Goal: Task Accomplishment & Management: Complete application form

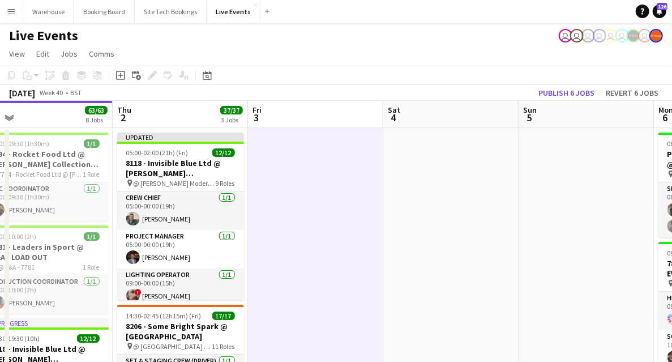
drag, startPoint x: 461, startPoint y: 225, endPoint x: 324, endPoint y: 204, distance: 139.2
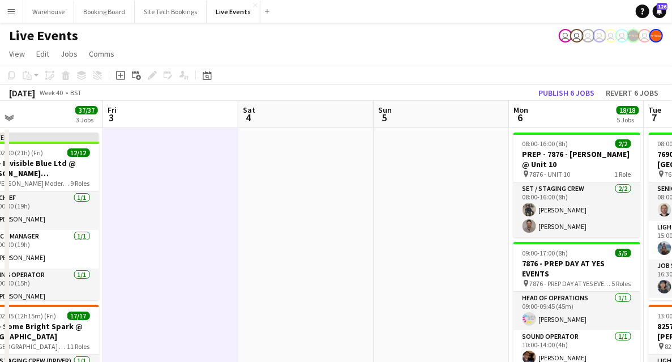
drag, startPoint x: 481, startPoint y: 231, endPoint x: 190, endPoint y: 241, distance: 291.5
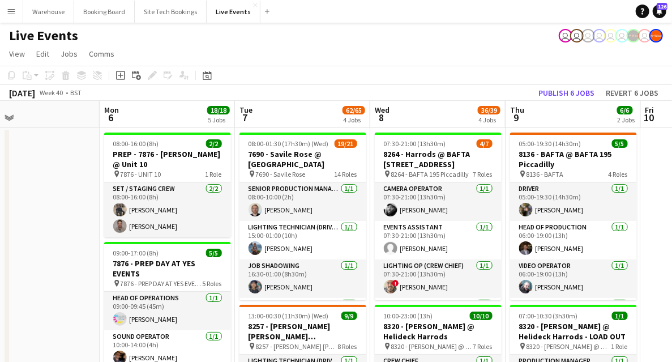
drag, startPoint x: 174, startPoint y: 242, endPoint x: 39, endPoint y: 237, distance: 134.7
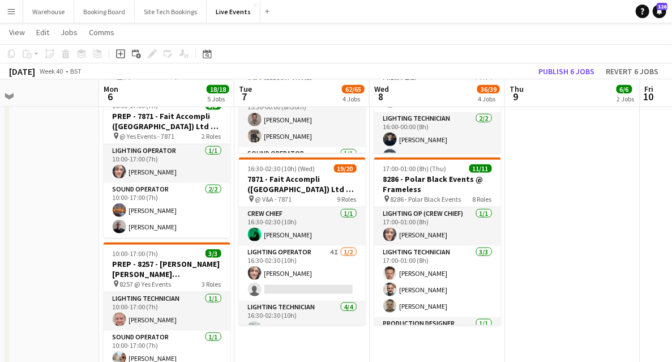
click at [585, 252] on app-date-cell "05:00-19:30 (14h30m) 5/5 8136 - BAFTA @ BAFTA 195 Piccadilly pin 8136 - BAFTA 4…" at bounding box center [572, 242] width 135 height 1211
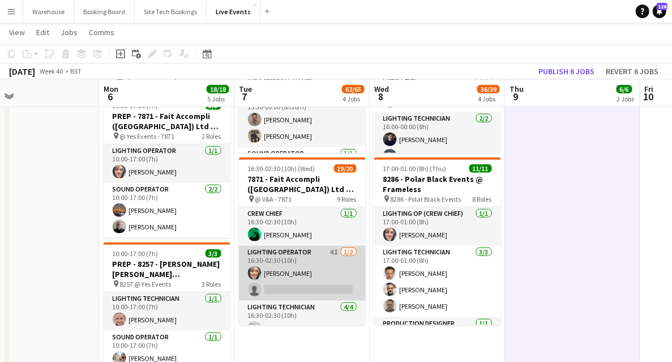
click at [278, 260] on app-card-role "Lighting Operator 4I [DATE] 16:30-02:30 (10h) [PERSON_NAME] single-neutral-acti…" at bounding box center [302, 273] width 127 height 55
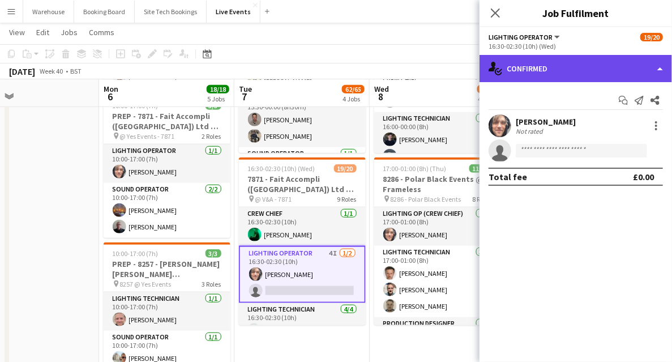
click at [530, 69] on div "single-neutral-actions-check-2 Confirmed" at bounding box center [575, 68] width 192 height 27
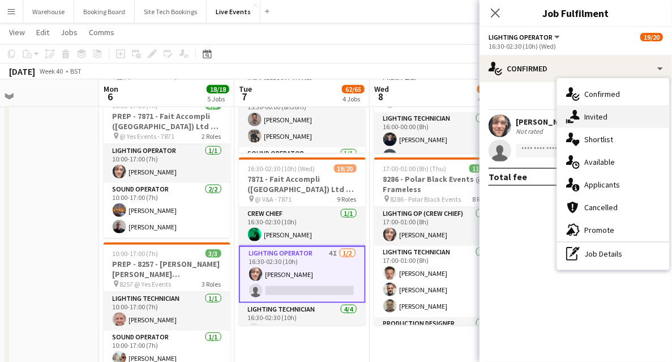
click at [586, 116] on span "Invited" at bounding box center [595, 116] width 23 height 10
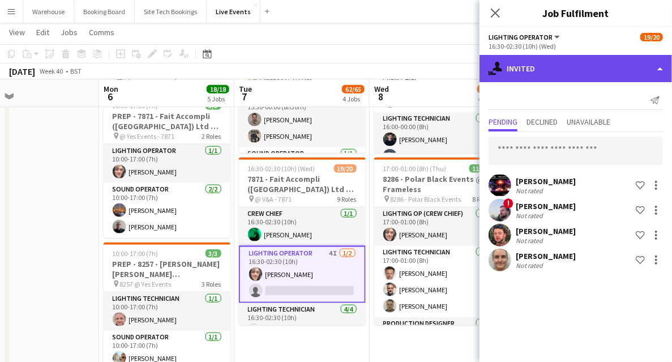
click at [550, 70] on div "single-neutral-actions-share-1 Invited" at bounding box center [575, 68] width 192 height 27
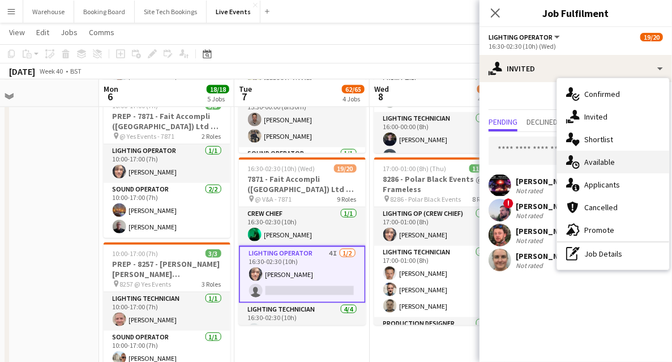
click at [589, 165] on span "Available" at bounding box center [599, 162] width 31 height 10
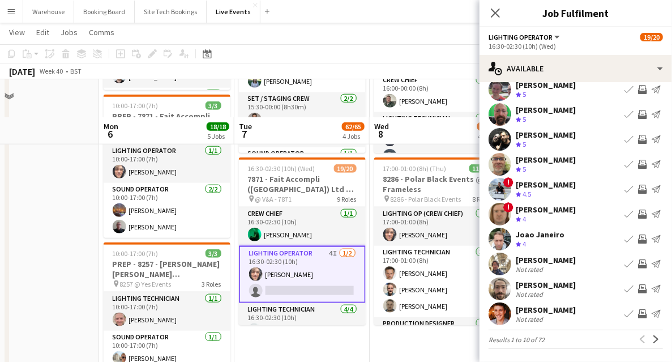
scroll to position [528, 0]
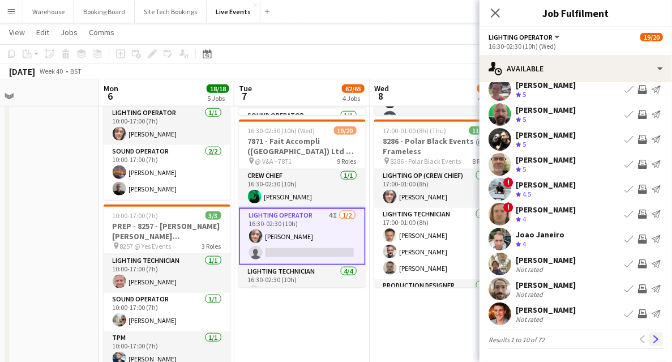
click at [652, 337] on app-icon "Next" at bounding box center [656, 339] width 8 height 8
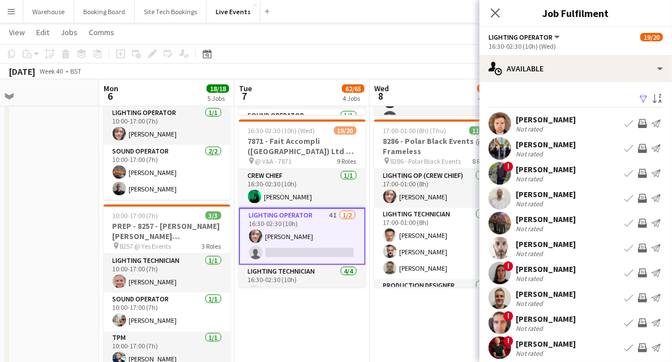
scroll to position [34, 0]
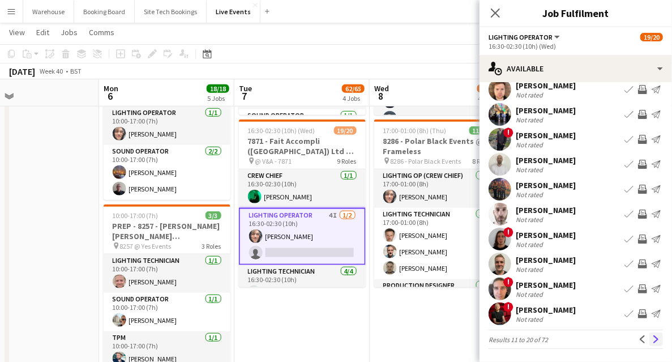
click at [652, 341] on app-icon "Next" at bounding box center [656, 339] width 8 height 8
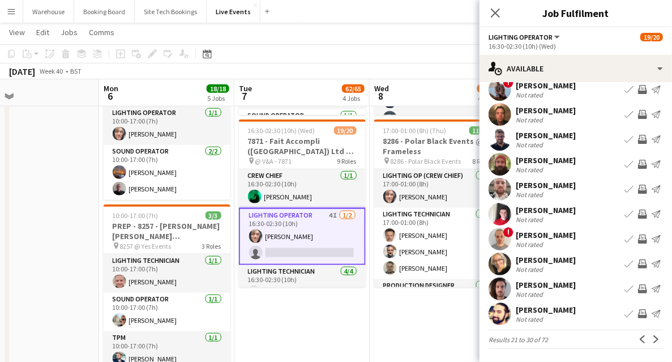
scroll to position [566, 0]
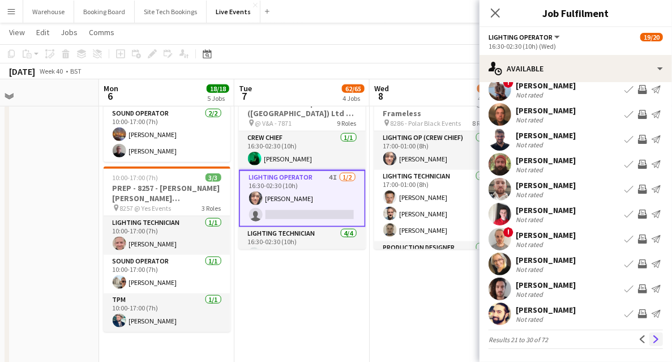
click at [652, 335] on app-icon "Next" at bounding box center [656, 339] width 8 height 8
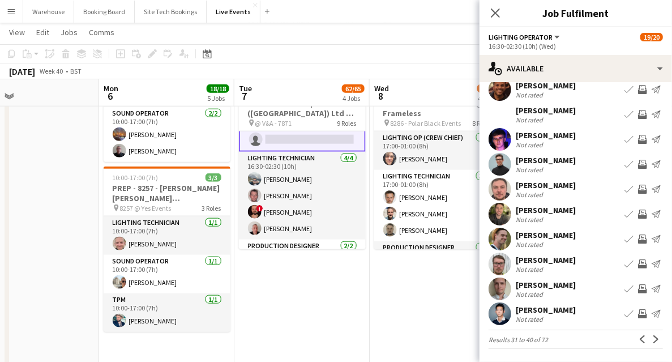
scroll to position [603, 0]
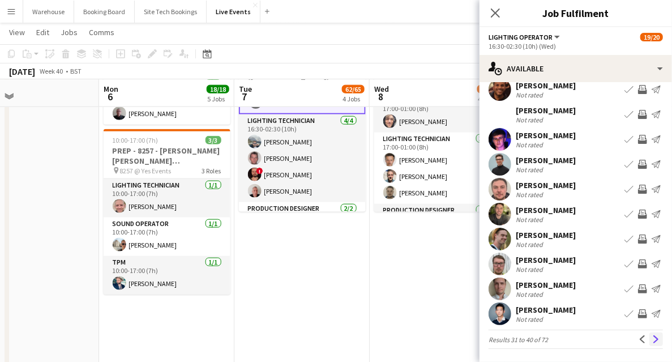
click at [652, 337] on app-icon "Next" at bounding box center [656, 339] width 8 height 8
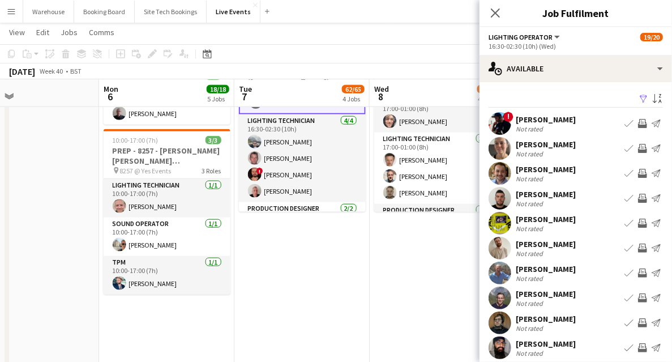
scroll to position [34, 0]
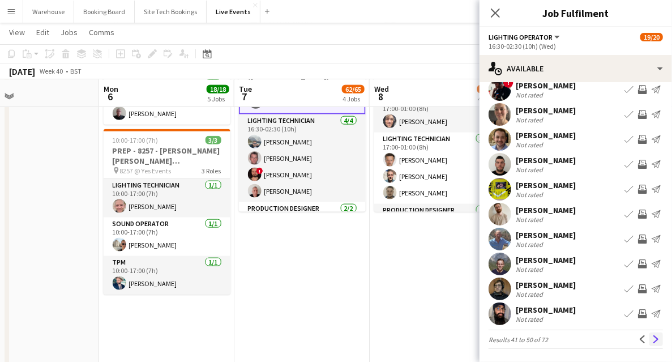
click at [651, 333] on button "Next" at bounding box center [656, 339] width 14 height 14
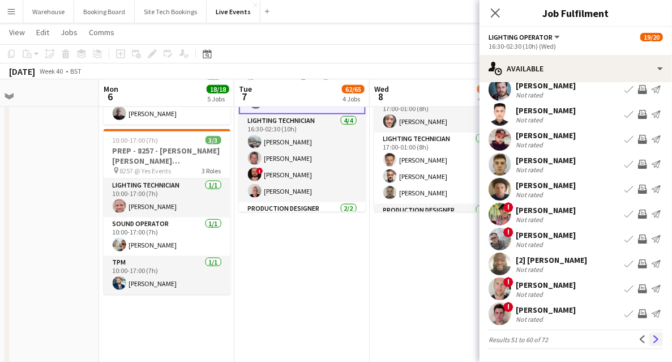
click at [652, 337] on app-icon "Next" at bounding box center [656, 339] width 8 height 8
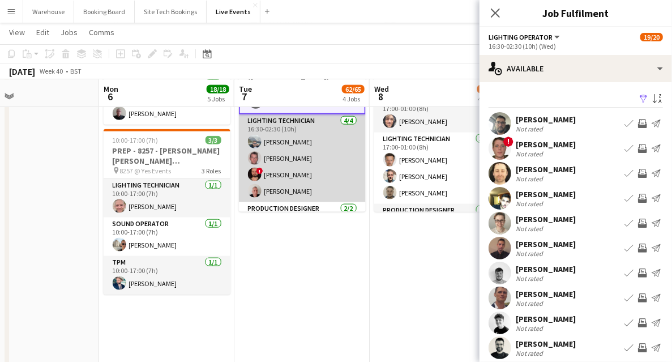
scroll to position [0, 0]
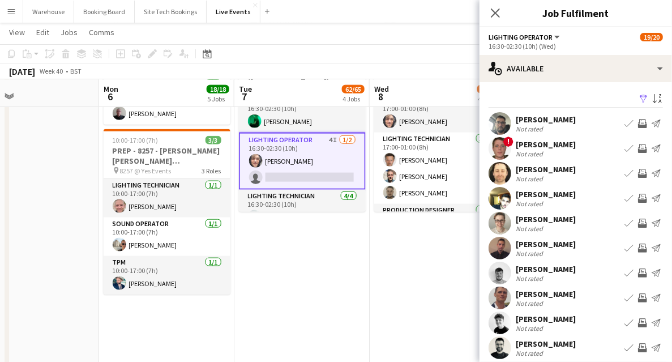
click at [502, 179] on app-user-avatar at bounding box center [499, 173] width 23 height 23
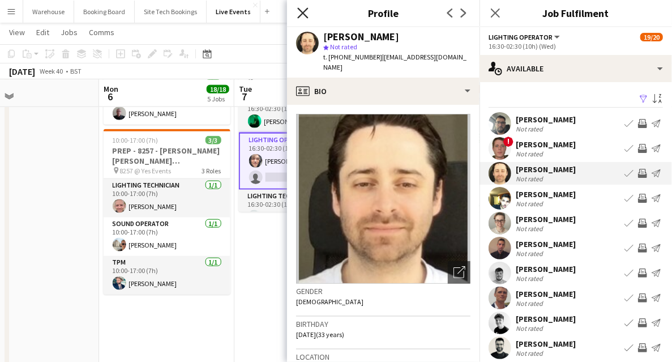
click at [301, 12] on icon "Close pop-in" at bounding box center [302, 12] width 11 height 11
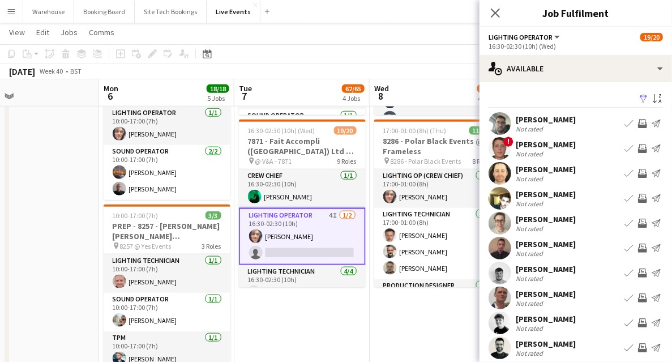
scroll to position [490, 0]
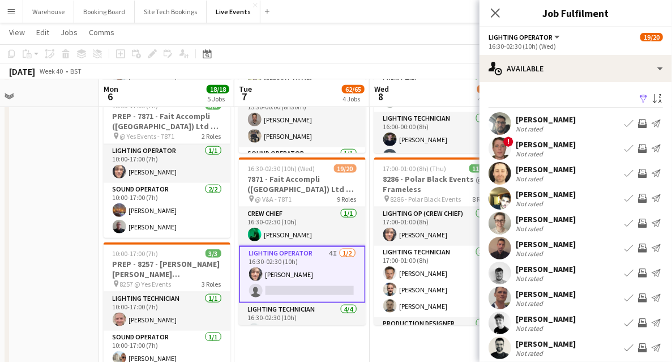
click at [500, 167] on app-user-avatar at bounding box center [499, 173] width 23 height 23
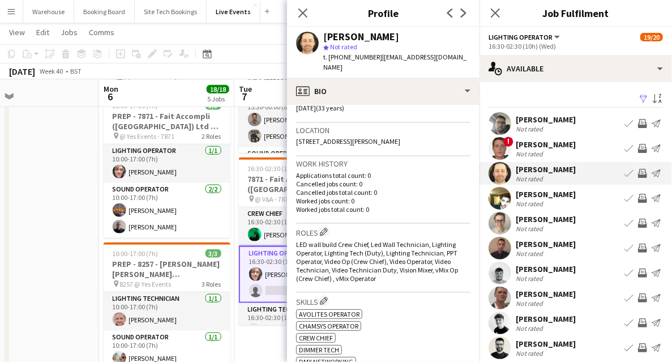
scroll to position [377, 0]
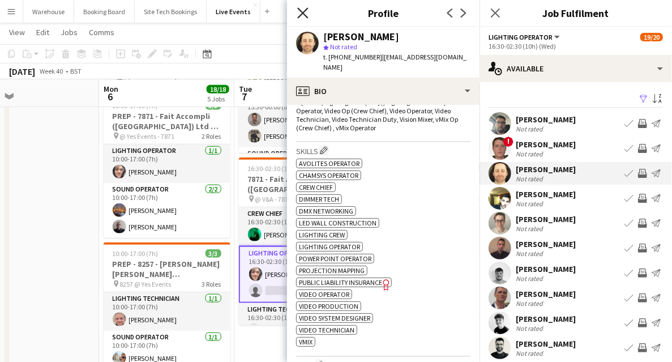
click at [307, 14] on icon "Close pop-in" at bounding box center [302, 12] width 11 height 11
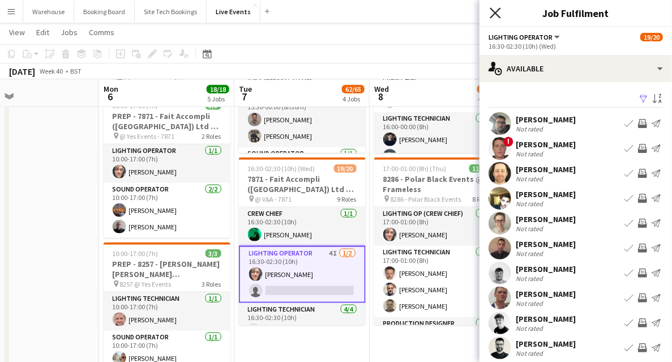
click at [500, 9] on icon at bounding box center [494, 12] width 11 height 11
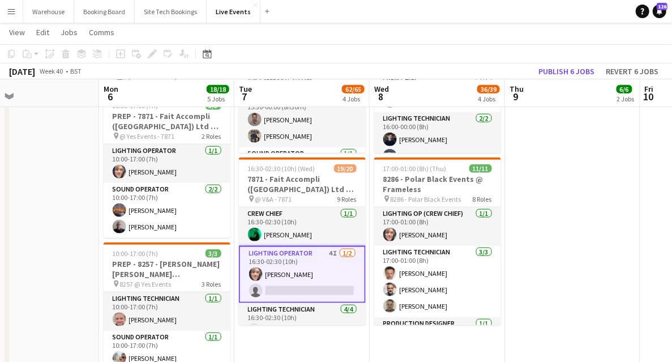
click at [552, 266] on app-date-cell "05:00-19:30 (14h30m) 5/5 8136 - BAFTA @ BAFTA 195 Piccadilly pin 8136 - BAFTA 4…" at bounding box center [572, 242] width 135 height 1211
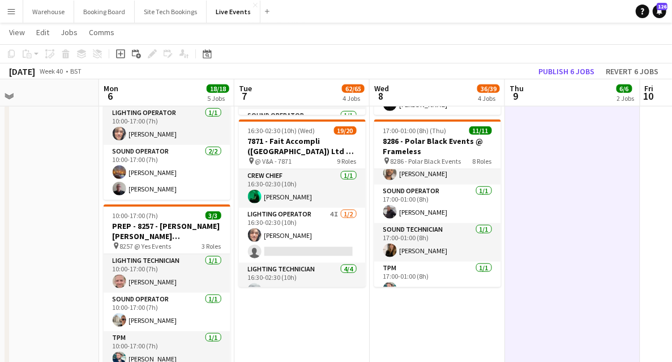
scroll to position [239, 0]
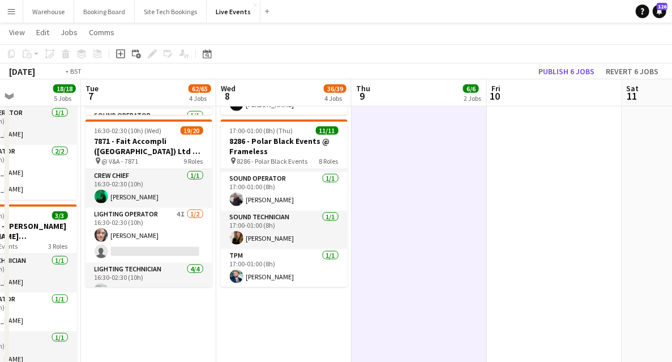
drag, startPoint x: 543, startPoint y: 250, endPoint x: 388, endPoint y: 264, distance: 155.1
click at [380, 266] on app-calendar-viewport "Fri 3 Sat 4 Sun 5 Mon 6 18/18 5 Jobs Tue 7 62/65 4 Jobs Wed 8 36/39 4 Jobs Thu …" at bounding box center [336, 163] width 672 height 1294
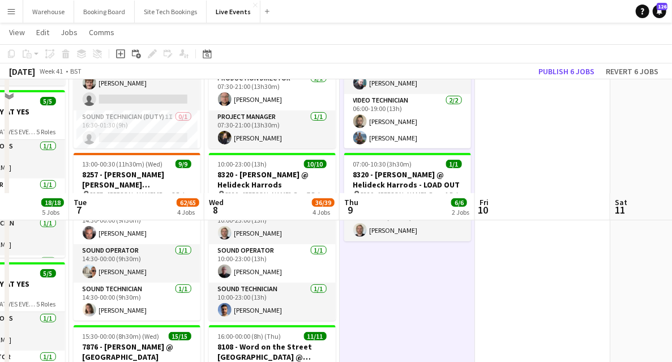
scroll to position [113, 0]
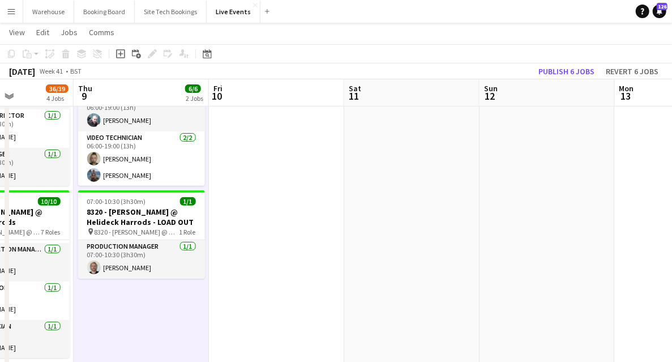
drag, startPoint x: 547, startPoint y: 261, endPoint x: 269, endPoint y: 243, distance: 278.4
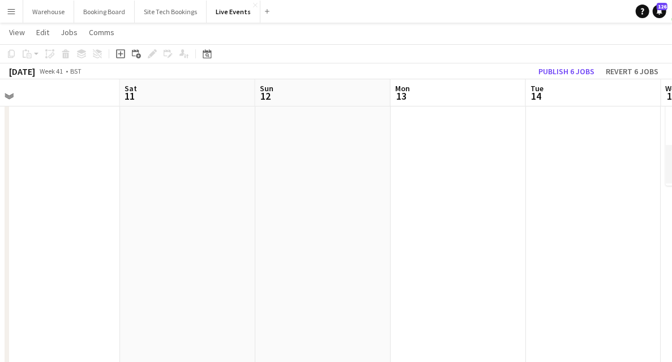
drag, startPoint x: 227, startPoint y: 248, endPoint x: 200, endPoint y: 234, distance: 30.1
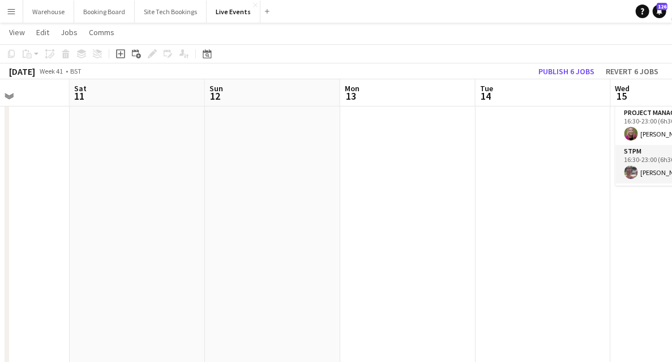
drag, startPoint x: 233, startPoint y: 242, endPoint x: 132, endPoint y: 243, distance: 101.3
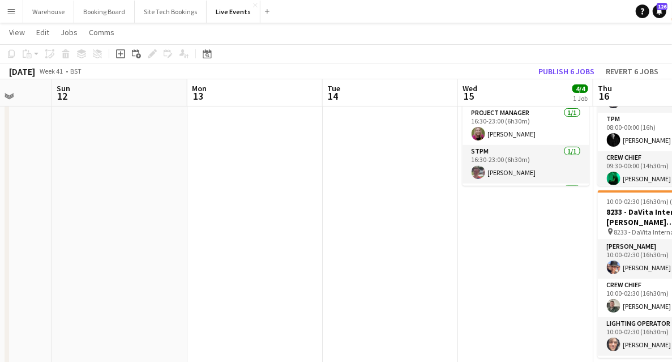
scroll to position [0, 384]
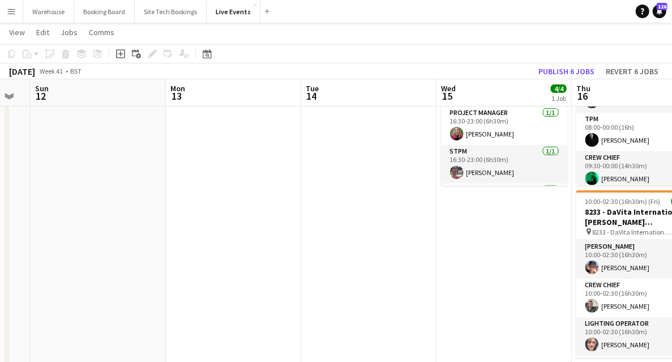
drag, startPoint x: 276, startPoint y: 252, endPoint x: 169, endPoint y: 247, distance: 107.6
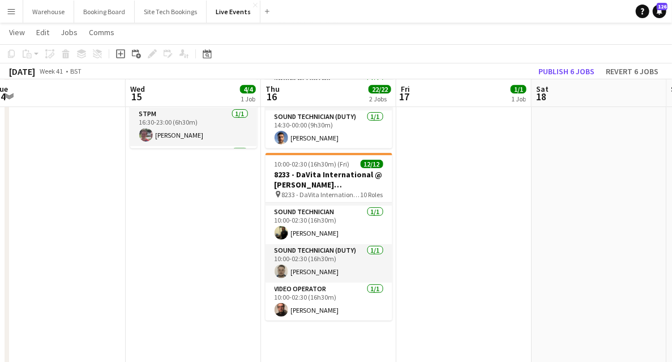
scroll to position [0, 420]
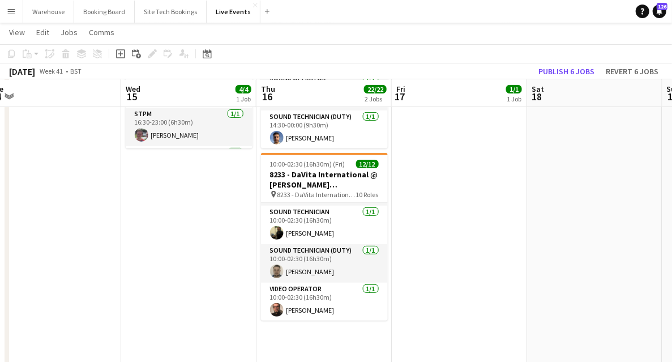
drag, startPoint x: 606, startPoint y: 232, endPoint x: 437, endPoint y: 236, distance: 168.6
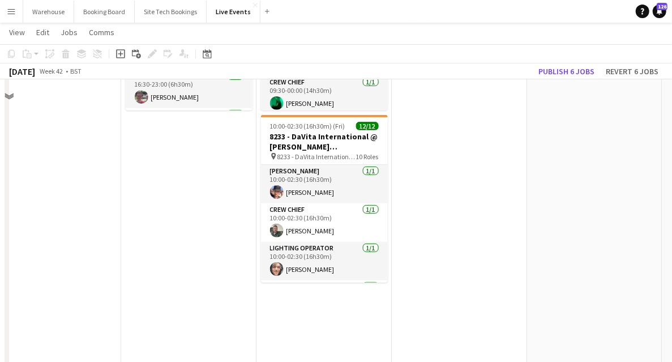
scroll to position [0, 0]
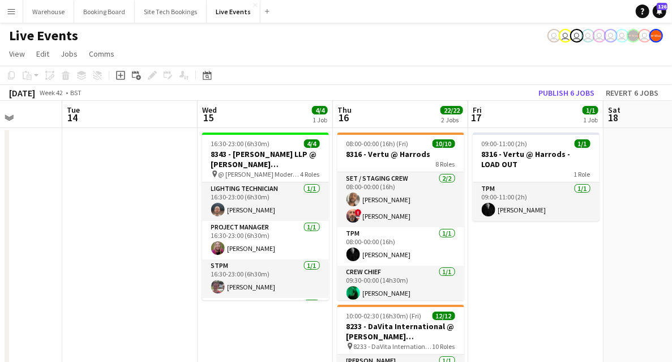
drag, startPoint x: 428, startPoint y: 264, endPoint x: 440, endPoint y: 255, distance: 15.4
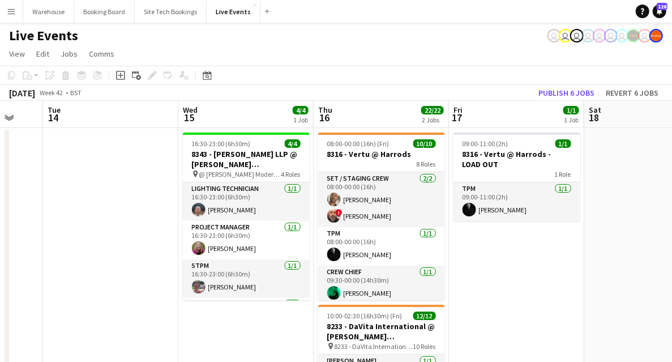
drag, startPoint x: 508, startPoint y: 263, endPoint x: 494, endPoint y: 261, distance: 13.6
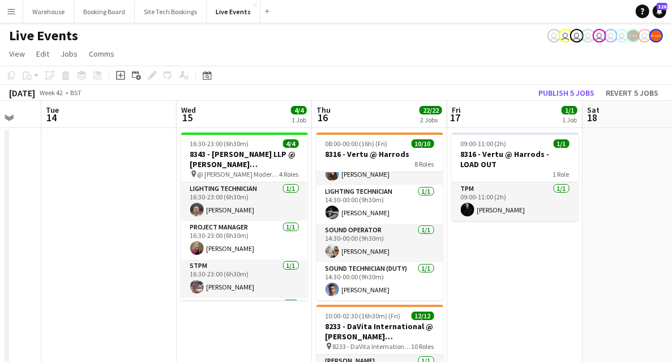
drag, startPoint x: 469, startPoint y: 298, endPoint x: 398, endPoint y: 289, distance: 71.9
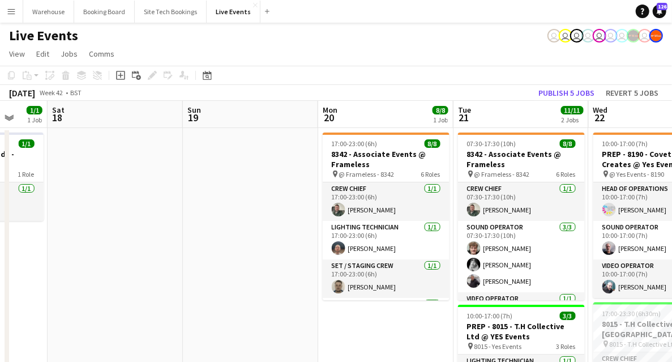
drag, startPoint x: 350, startPoint y: 263, endPoint x: 148, endPoint y: 264, distance: 201.4
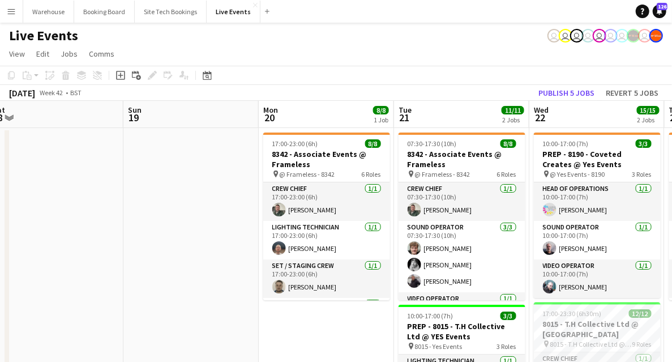
scroll to position [0, 323]
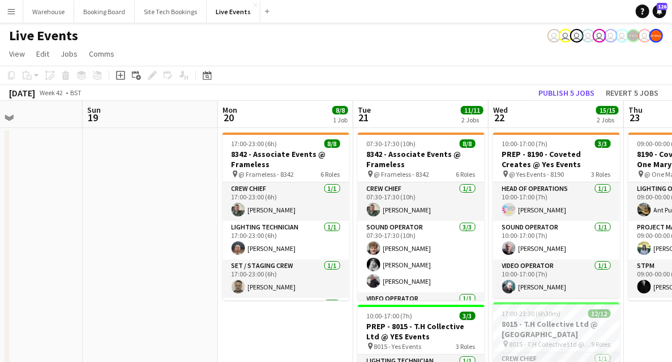
drag, startPoint x: 243, startPoint y: 272, endPoint x: 146, endPoint y: 260, distance: 98.0
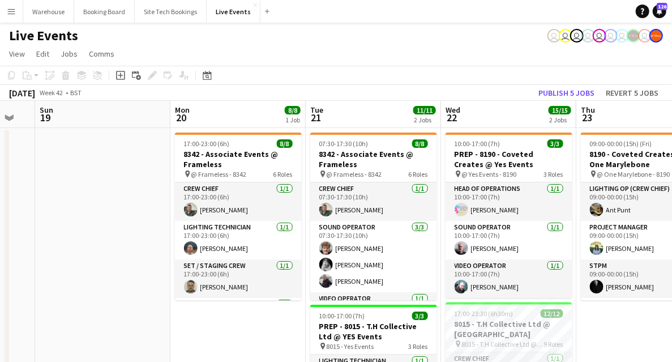
drag, startPoint x: 153, startPoint y: 231, endPoint x: 104, endPoint y: 232, distance: 49.2
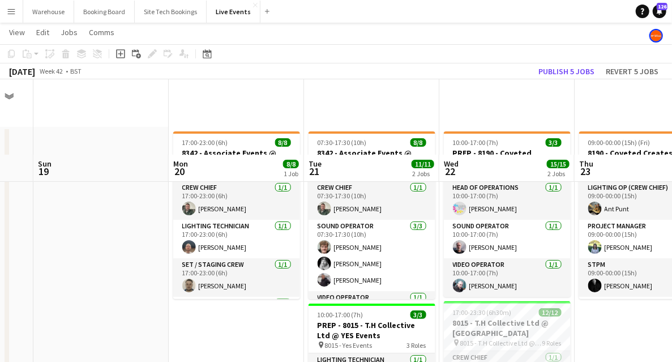
scroll to position [150, 0]
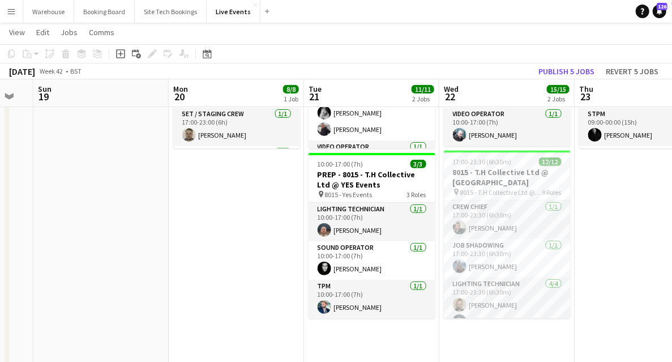
drag, startPoint x: 210, startPoint y: 276, endPoint x: 118, endPoint y: 273, distance: 92.3
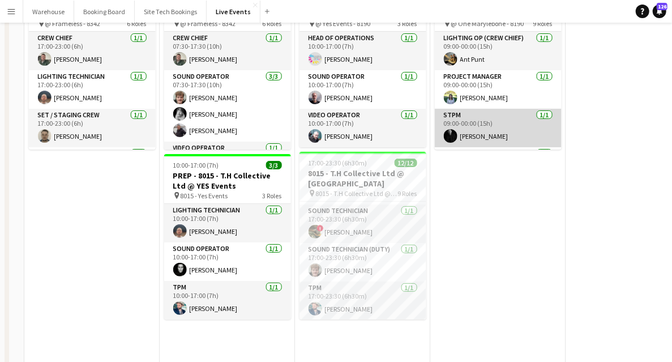
scroll to position [0, 0]
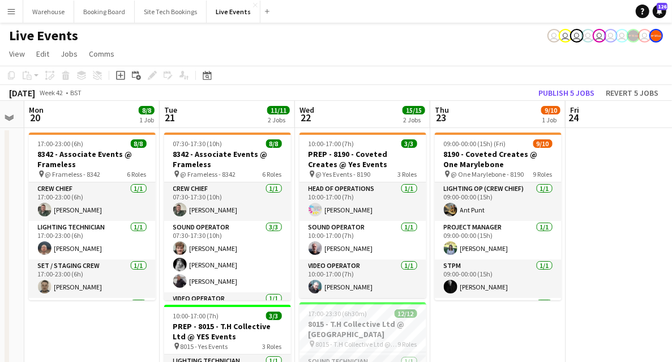
drag, startPoint x: 112, startPoint y: 334, endPoint x: 359, endPoint y: 267, distance: 255.5
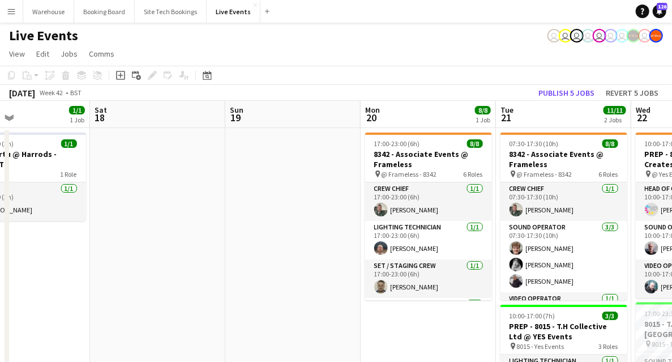
drag, startPoint x: 279, startPoint y: 247, endPoint x: 480, endPoint y: 241, distance: 200.4
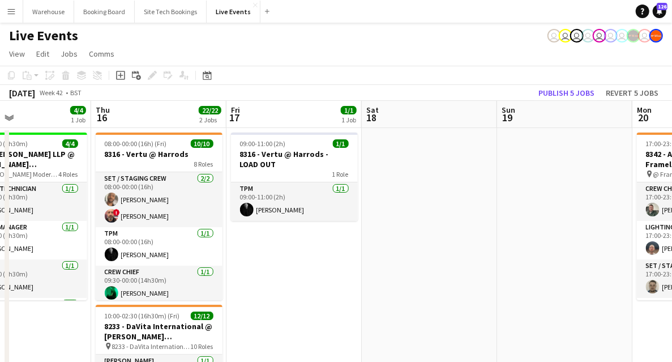
drag, startPoint x: 382, startPoint y: 274, endPoint x: 575, endPoint y: 244, distance: 194.6
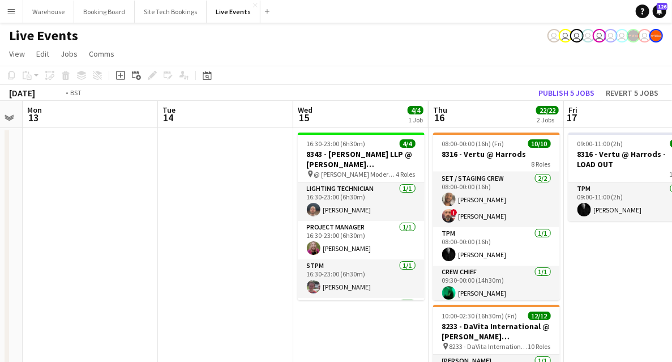
drag, startPoint x: 185, startPoint y: 256, endPoint x: 456, endPoint y: 259, distance: 271.0
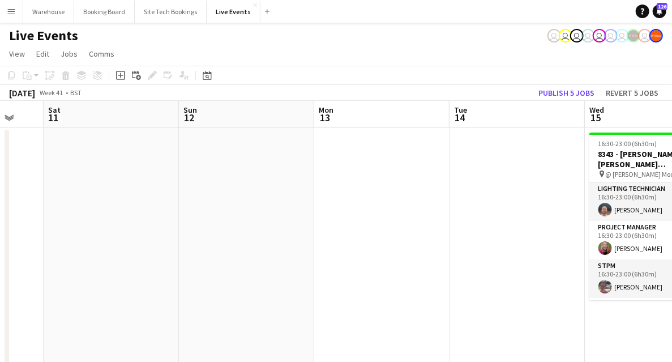
drag, startPoint x: 442, startPoint y: 255, endPoint x: 519, endPoint y: 249, distance: 77.2
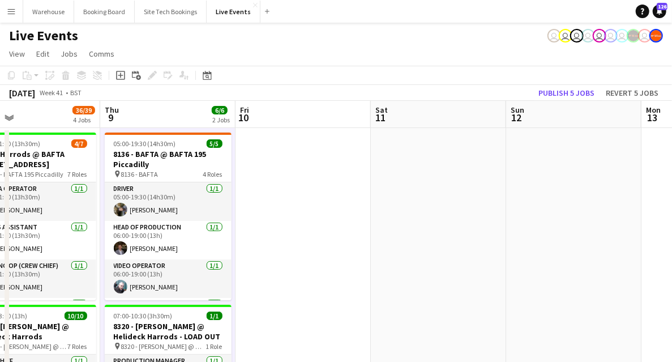
drag, startPoint x: 298, startPoint y: 260, endPoint x: 442, endPoint y: 253, distance: 144.4
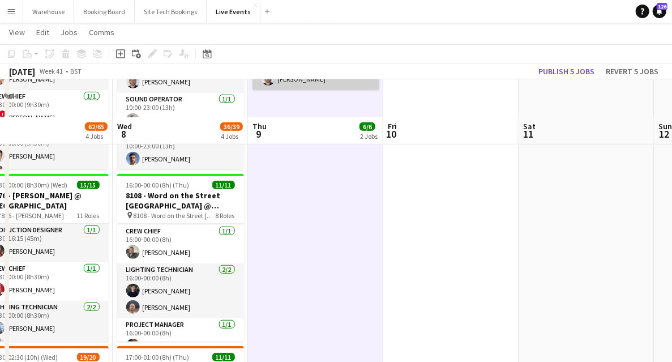
scroll to position [75, 0]
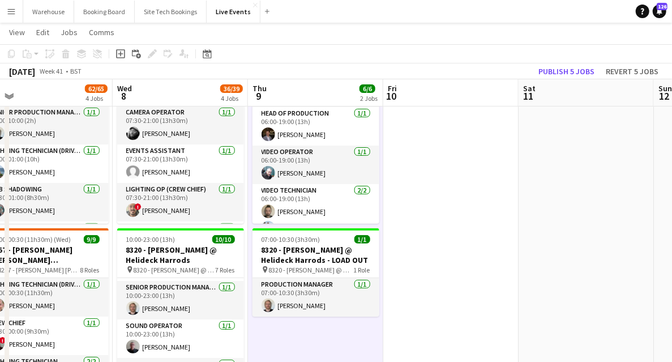
drag, startPoint x: 477, startPoint y: 249, endPoint x: 446, endPoint y: 269, distance: 36.9
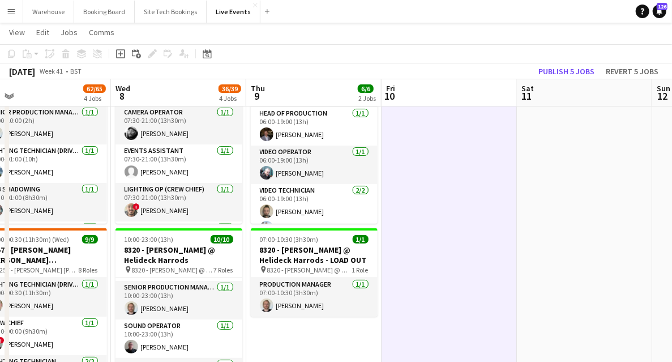
scroll to position [188, 0]
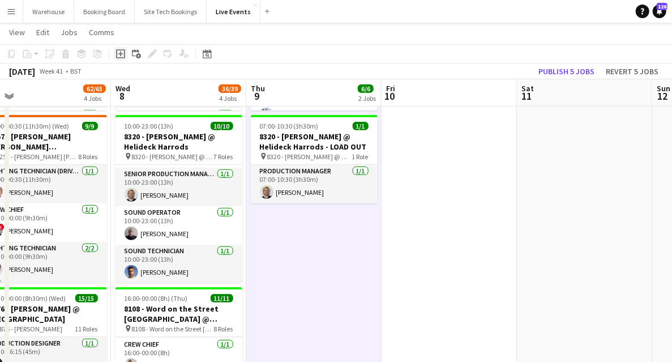
click at [124, 55] on icon at bounding box center [120, 53] width 9 height 9
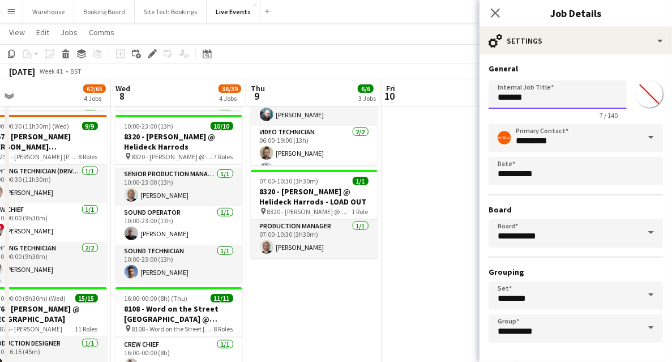
drag, startPoint x: 535, startPoint y: 96, endPoint x: 368, endPoint y: 94, distance: 166.3
paste input "**********"
type input "**********"
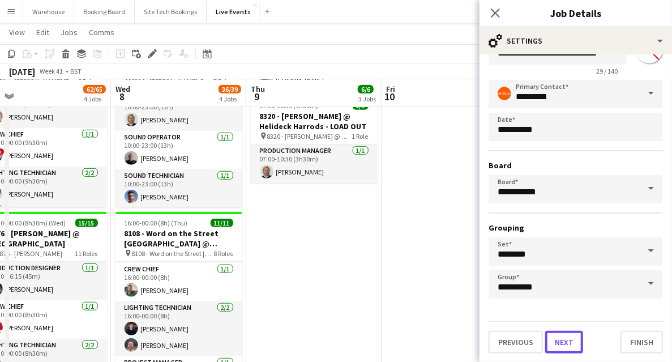
click at [563, 341] on button "Next" at bounding box center [564, 341] width 38 height 23
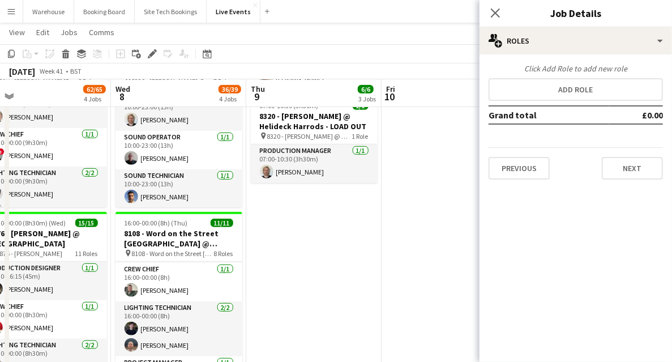
scroll to position [0, 0]
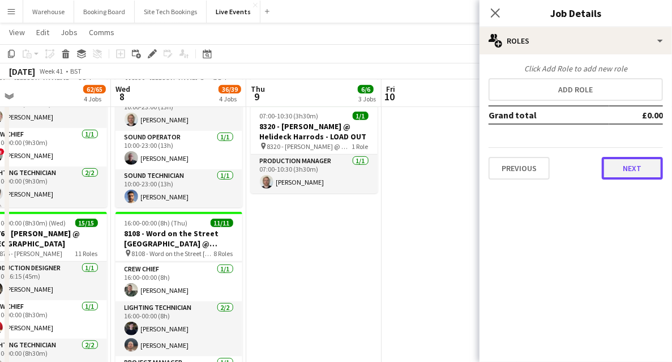
click at [637, 164] on button "Next" at bounding box center [631, 168] width 61 height 23
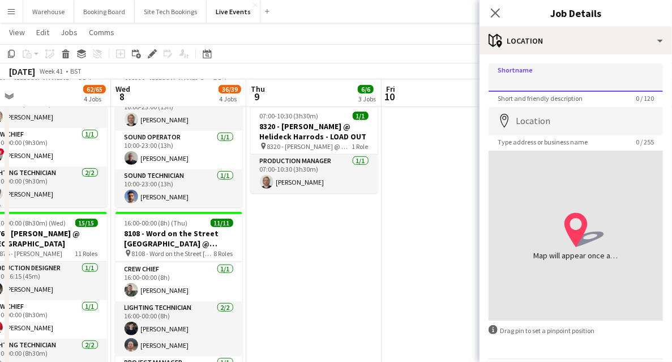
click at [541, 74] on input "Shortname" at bounding box center [575, 77] width 174 height 28
paste input "**********"
type input "**********"
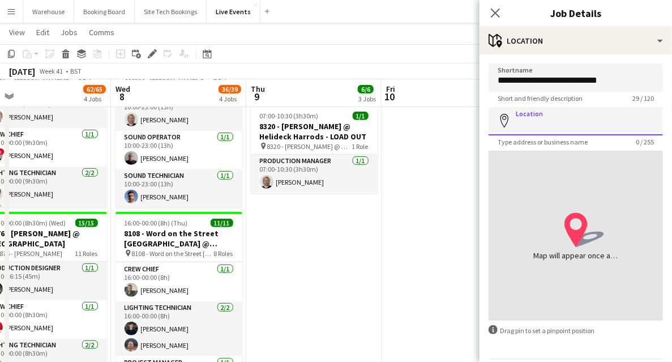
click at [549, 120] on input "Location" at bounding box center [575, 121] width 174 height 28
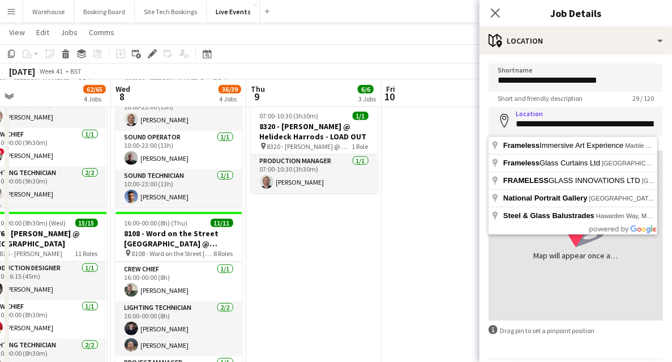
type input "**********"
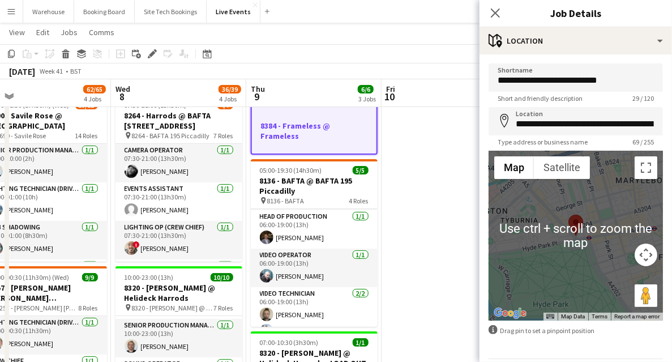
scroll to position [38, 0]
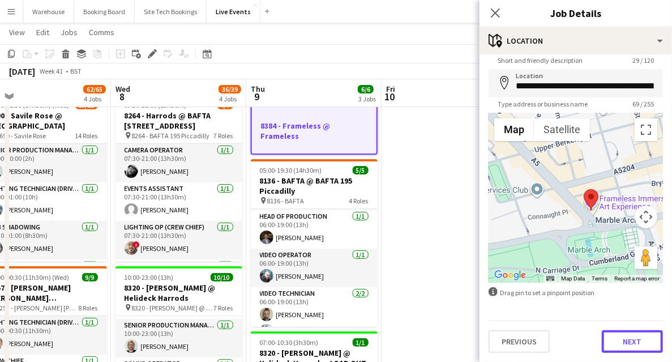
click at [631, 341] on button "Next" at bounding box center [631, 341] width 61 height 23
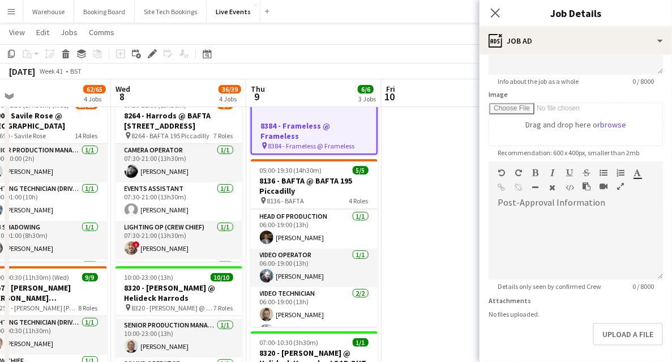
scroll to position [188, 0]
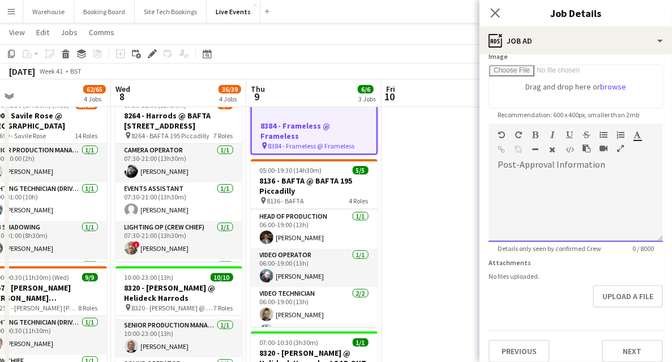
click at [535, 199] on div at bounding box center [575, 208] width 174 height 68
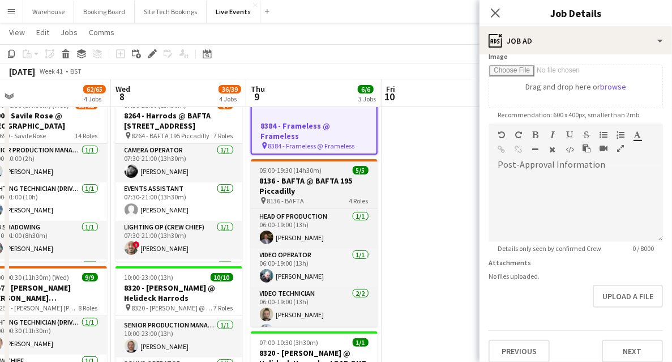
click at [302, 175] on h3 "8136 - BAFTA @ BAFTA 195 Piccadilly" at bounding box center [314, 185] width 127 height 20
type input "**********"
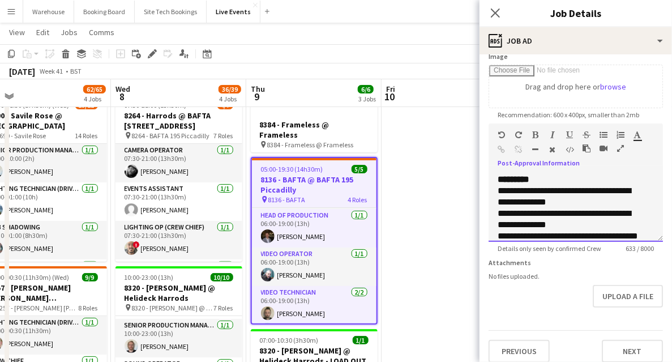
click at [615, 148] on div at bounding box center [607, 151] width 51 height 14
click at [620, 148] on icon "button" at bounding box center [620, 148] width 7 height 8
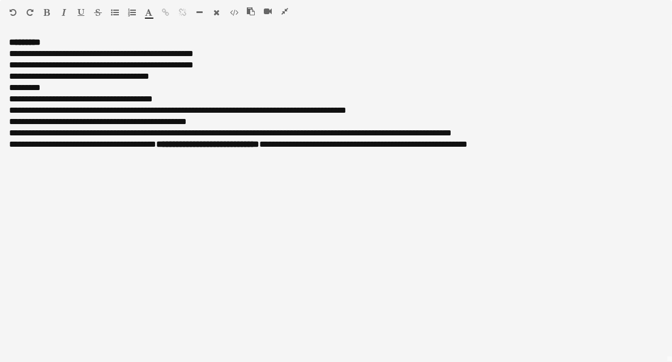
scroll to position [0, 0]
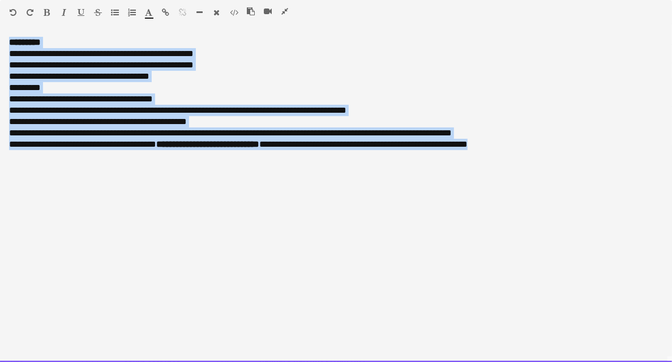
drag, startPoint x: 531, startPoint y: 147, endPoint x: -84, endPoint y: 32, distance: 625.7
click at [278, 8] on div at bounding box center [272, 14] width 51 height 14
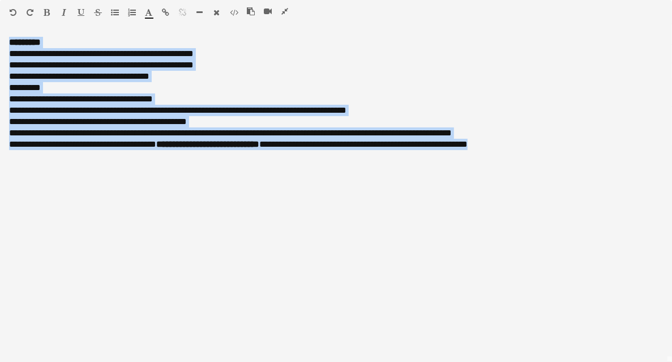
click at [285, 8] on icon "button" at bounding box center [284, 11] width 7 height 8
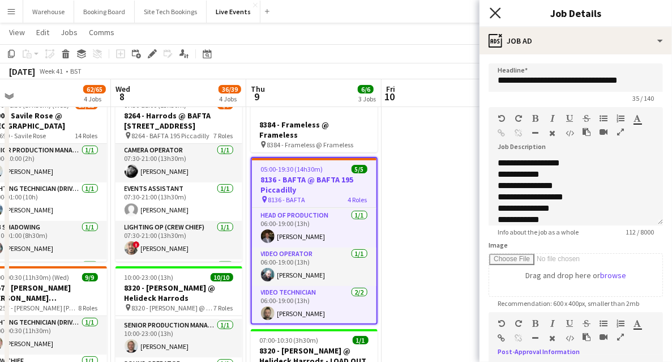
click at [497, 17] on icon "Close pop-in" at bounding box center [494, 12] width 11 height 11
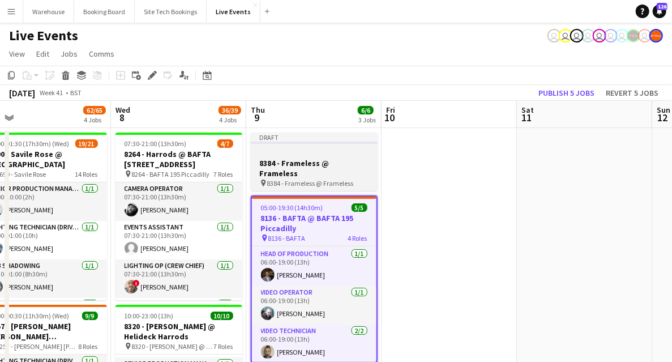
click at [311, 166] on h3 "8384 - Frameless @ Frameless" at bounding box center [314, 168] width 127 height 20
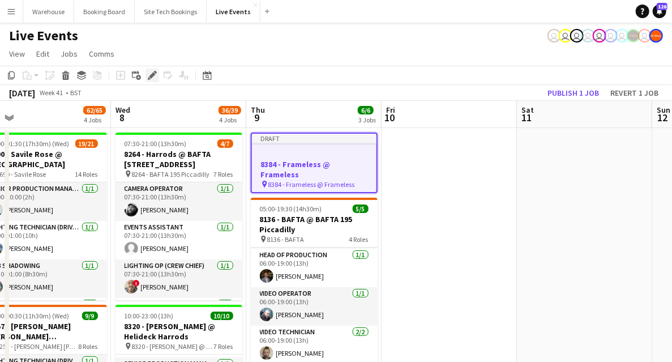
click at [147, 78] on div "Edit" at bounding box center [152, 75] width 14 height 14
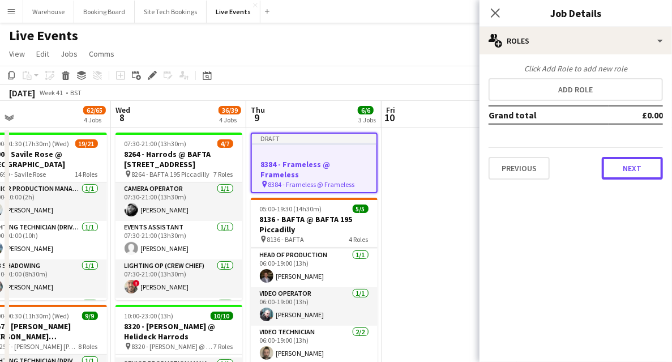
click at [650, 168] on button "Next" at bounding box center [631, 168] width 61 height 23
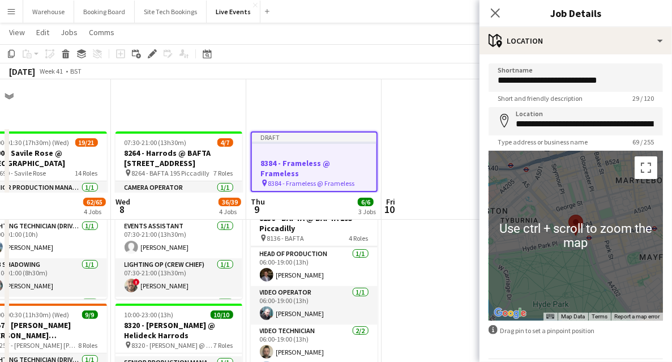
scroll to position [38, 0]
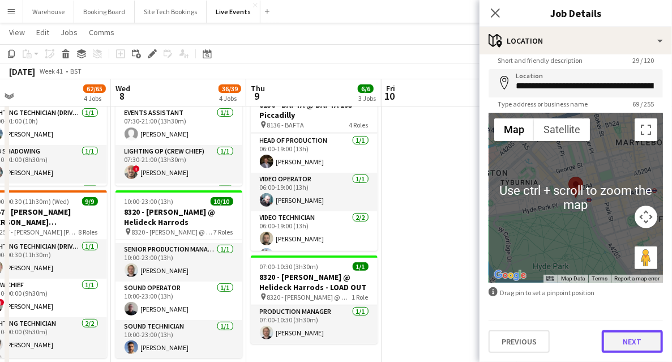
click at [626, 338] on button "Next" at bounding box center [631, 341] width 61 height 23
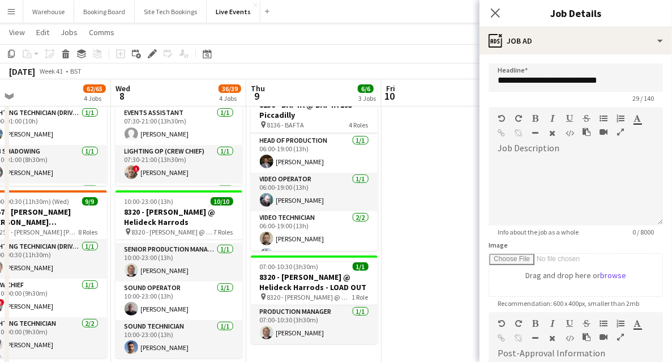
scroll to position [150, 0]
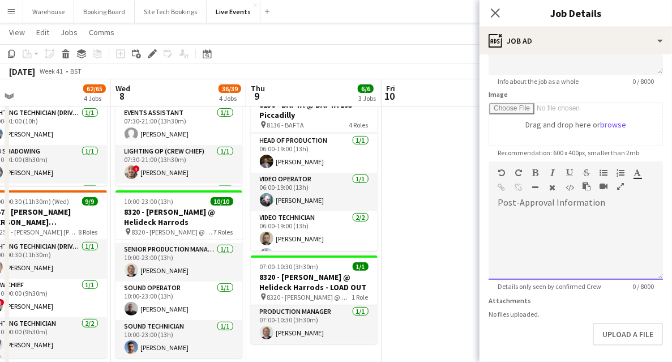
click at [537, 235] on div at bounding box center [575, 246] width 174 height 68
paste div
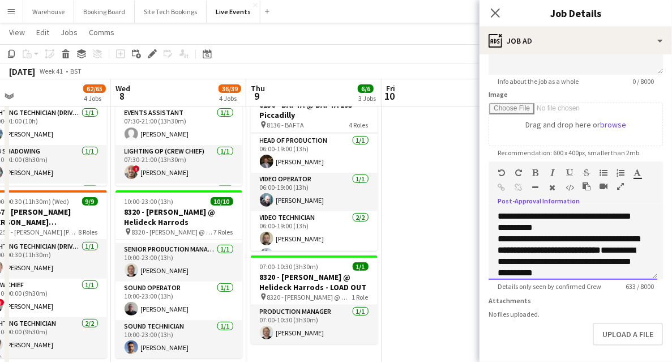
scroll to position [197, 0]
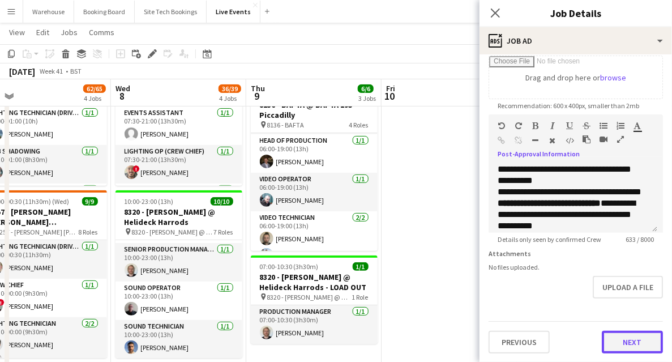
click at [621, 337] on button "Next" at bounding box center [631, 341] width 61 height 23
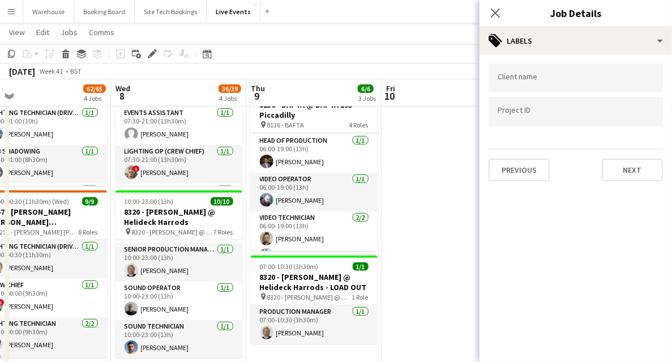
scroll to position [0, 0]
click at [635, 169] on button "Next" at bounding box center [631, 169] width 61 height 23
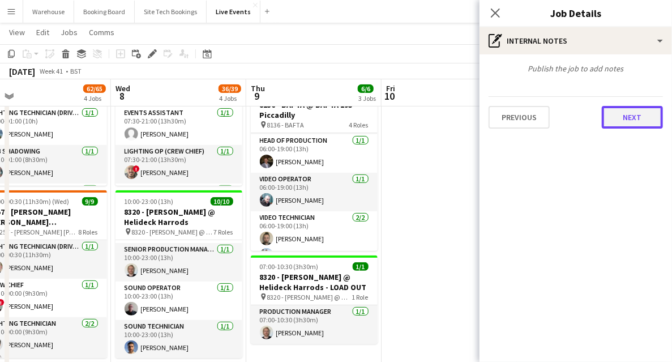
click at [623, 121] on button "Next" at bounding box center [631, 117] width 61 height 23
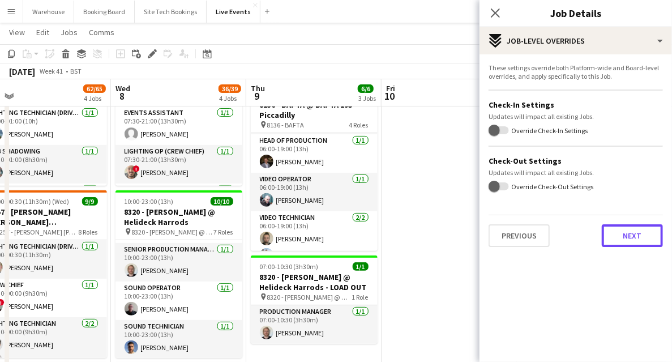
click at [627, 241] on button "Next" at bounding box center [631, 235] width 61 height 23
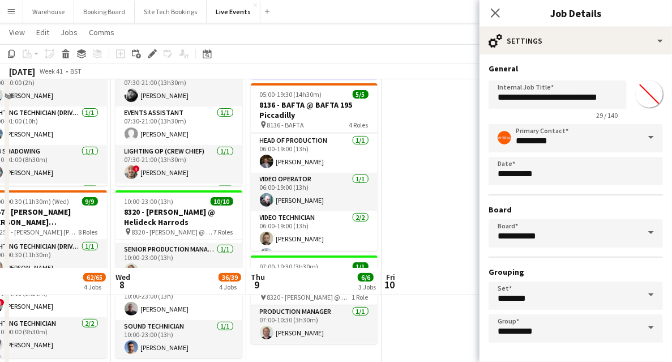
scroll to position [302, 0]
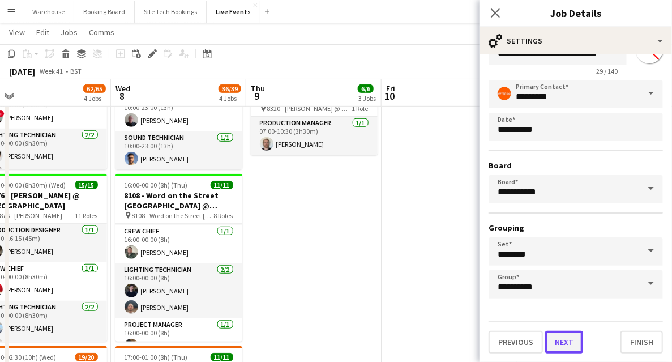
click at [566, 346] on button "Next" at bounding box center [564, 341] width 38 height 23
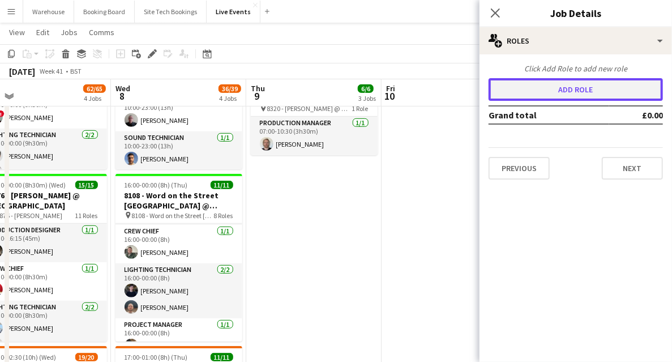
click at [539, 93] on button "Add role" at bounding box center [575, 89] width 174 height 23
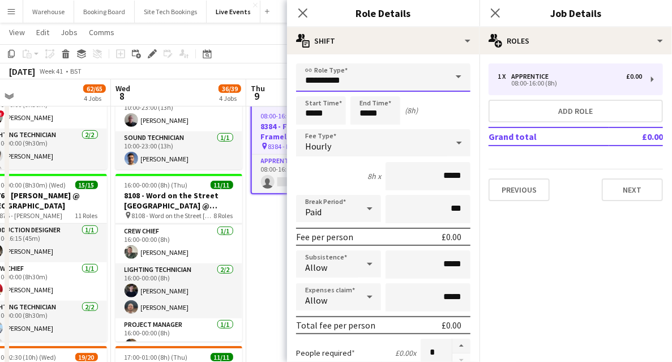
click at [329, 82] on input "**********" at bounding box center [383, 77] width 174 height 28
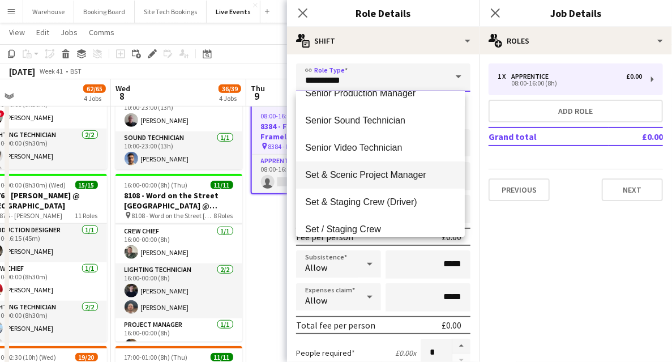
scroll to position [2225, 0]
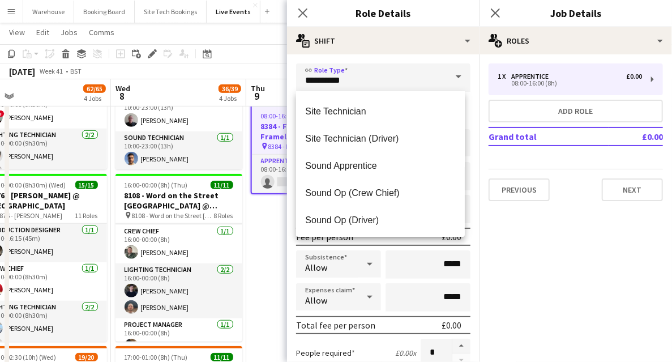
click at [340, 114] on span "Site Technician" at bounding box center [380, 111] width 150 height 11
type input "**********"
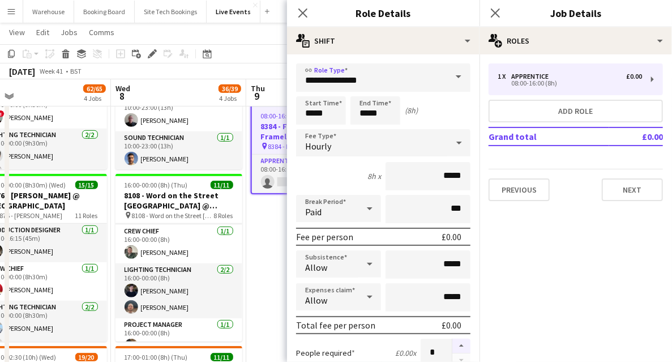
click at [455, 345] on button "button" at bounding box center [461, 345] width 18 height 15
type input "*"
click at [317, 121] on input "*****" at bounding box center [321, 110] width 50 height 28
click at [310, 93] on div at bounding box center [309, 90] width 23 height 11
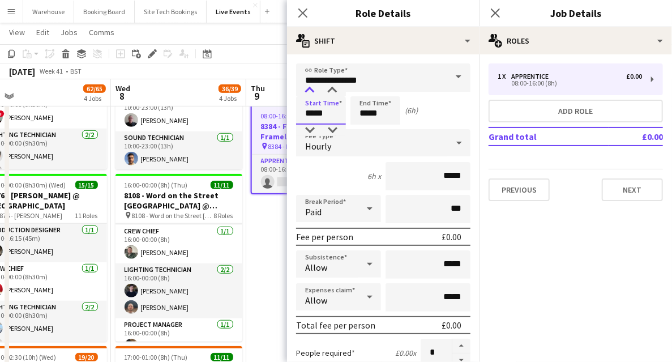
type input "*****"
click at [312, 93] on div at bounding box center [309, 90] width 23 height 11
click at [381, 111] on input "*****" at bounding box center [375, 110] width 50 height 28
click at [364, 91] on div at bounding box center [363, 90] width 23 height 11
type input "*****"
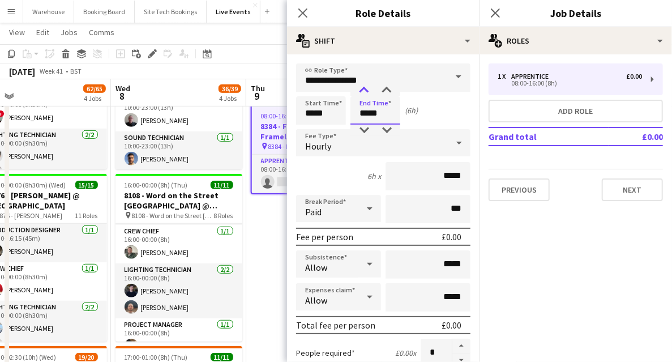
click at [364, 91] on div at bounding box center [363, 90] width 23 height 11
click at [321, 144] on span "Hourly" at bounding box center [318, 145] width 26 height 11
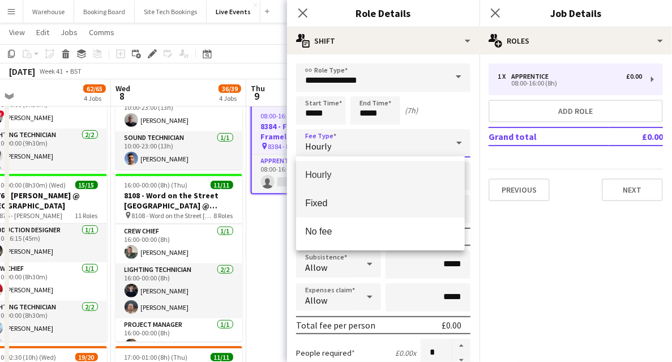
click at [330, 208] on span "Fixed" at bounding box center [380, 202] width 150 height 11
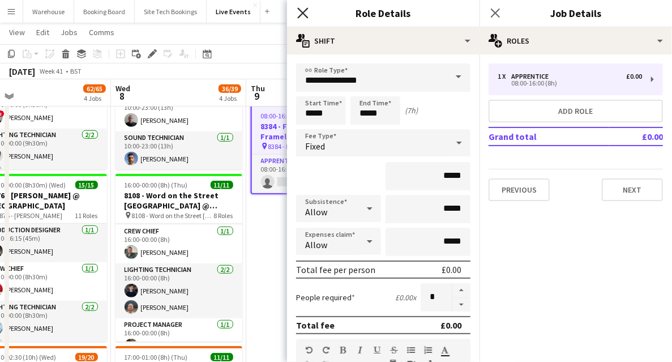
click at [304, 15] on icon at bounding box center [302, 12] width 11 height 11
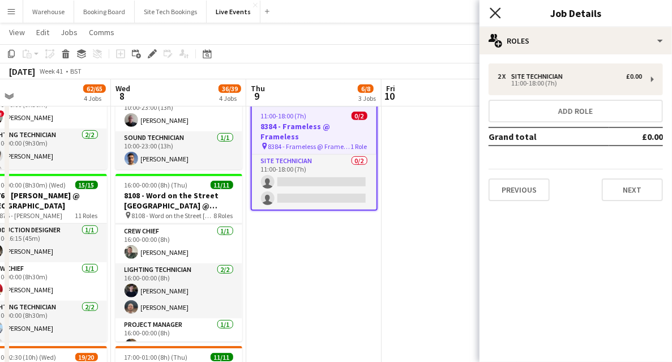
click at [494, 15] on icon "Close pop-in" at bounding box center [494, 12] width 11 height 11
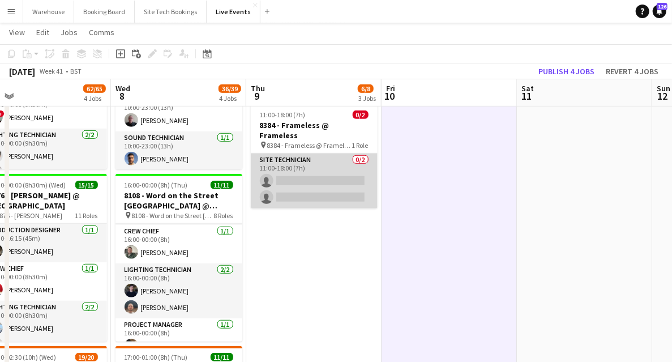
click at [312, 169] on app-card-role "Site Technician 0/2 11:00-18:00 (7h) single-neutral-actions single-neutral-acti…" at bounding box center [314, 180] width 127 height 55
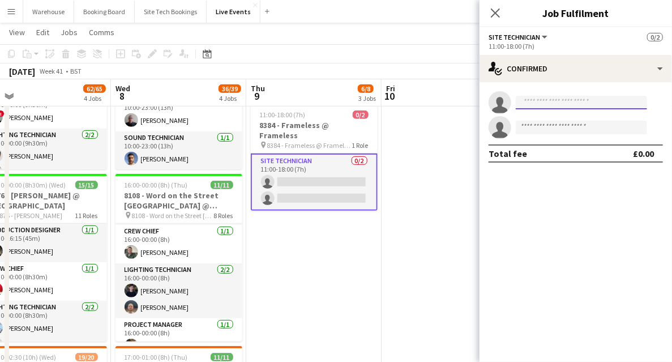
click at [545, 100] on input at bounding box center [580, 103] width 131 height 14
click at [500, 14] on icon "Close pop-in" at bounding box center [494, 12] width 11 height 11
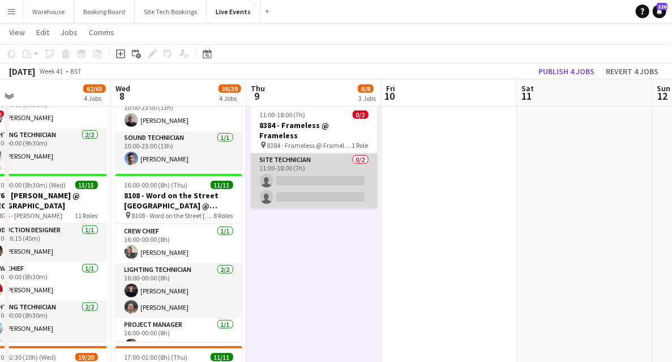
click at [310, 157] on app-card-role "Site Technician 0/2 11:00-18:00 (7h) single-neutral-actions single-neutral-acti…" at bounding box center [314, 180] width 127 height 55
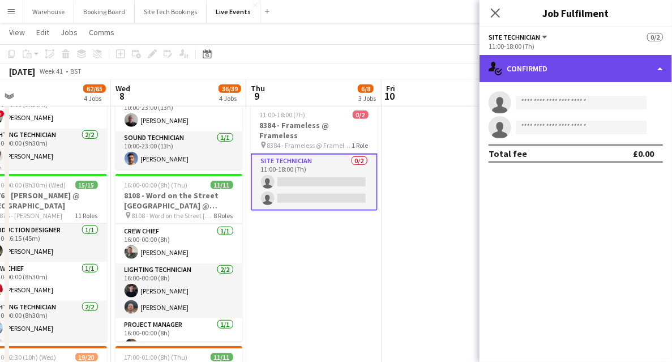
click at [550, 81] on div "single-neutral-actions-check-2 Confirmed" at bounding box center [575, 68] width 192 height 27
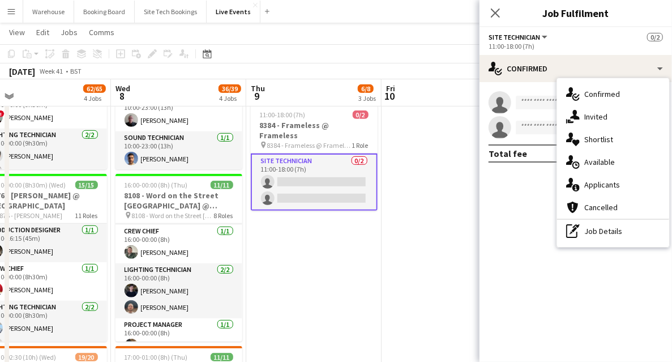
drag, startPoint x: 589, startPoint y: 119, endPoint x: 567, endPoint y: 118, distance: 22.1
click at [588, 117] on span "Invited" at bounding box center [595, 116] width 23 height 10
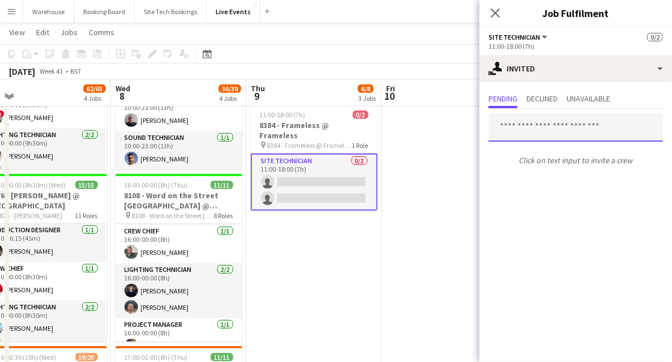
click at [526, 127] on input "text" at bounding box center [575, 127] width 174 height 28
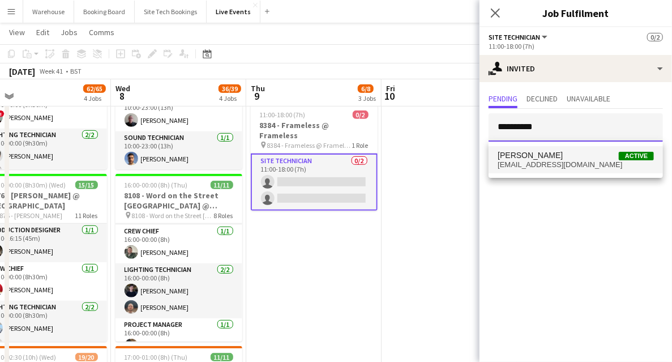
type input "**********"
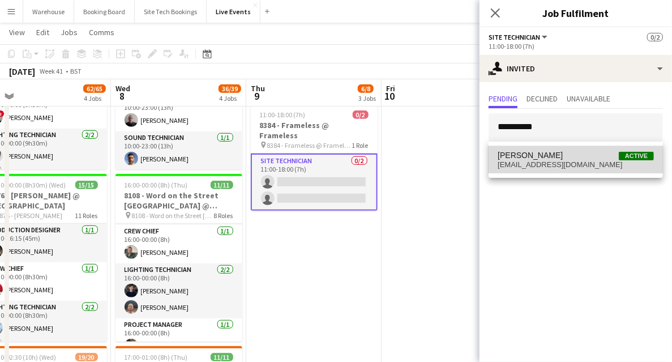
click at [543, 161] on span "[EMAIL_ADDRESS][DOMAIN_NAME]" at bounding box center [575, 164] width 156 height 9
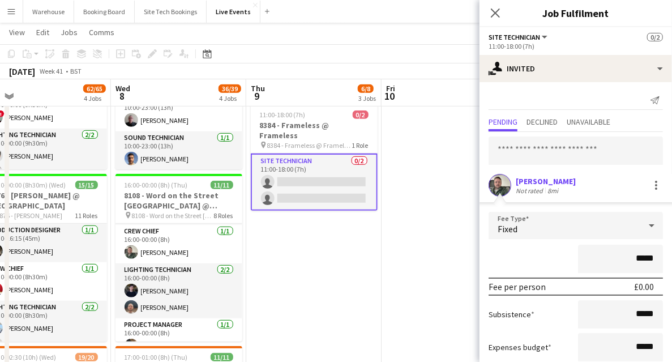
scroll to position [69, 0]
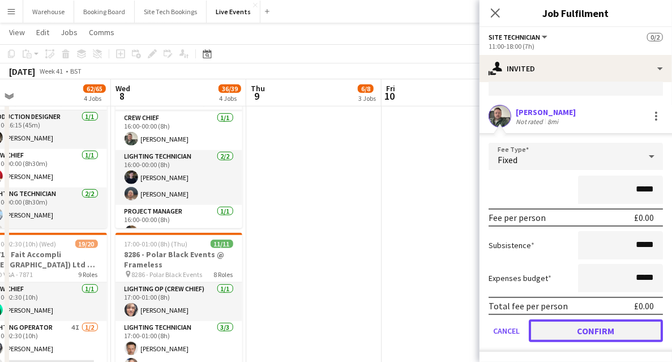
click at [618, 327] on button "Confirm" at bounding box center [595, 330] width 134 height 23
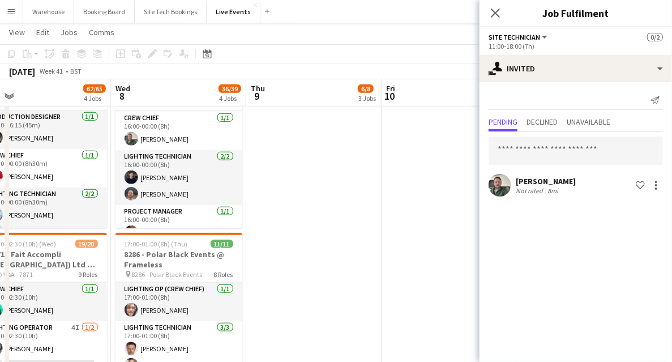
scroll to position [0, 0]
click at [530, 145] on input "text" at bounding box center [575, 150] width 174 height 28
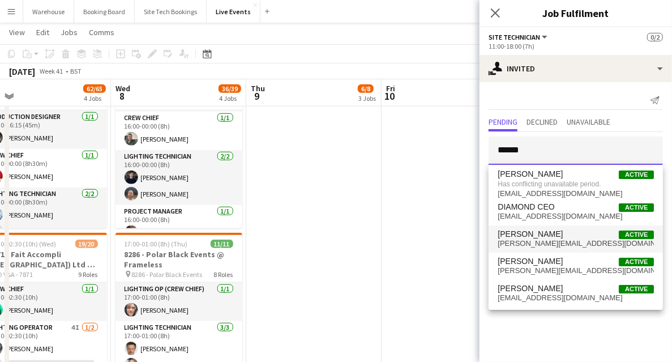
type input "******"
click at [526, 238] on span "[PERSON_NAME]" at bounding box center [529, 234] width 65 height 10
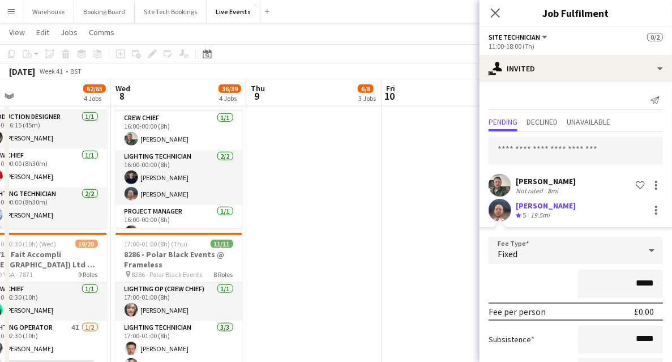
scroll to position [94, 0]
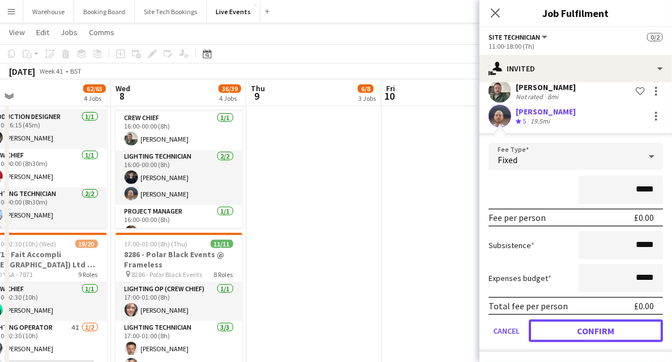
click at [617, 330] on button "Confirm" at bounding box center [595, 330] width 134 height 23
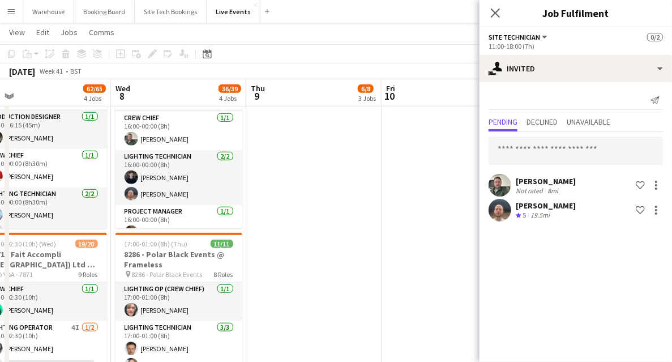
scroll to position [0, 0]
click at [498, 17] on icon "Close pop-in" at bounding box center [494, 12] width 11 height 11
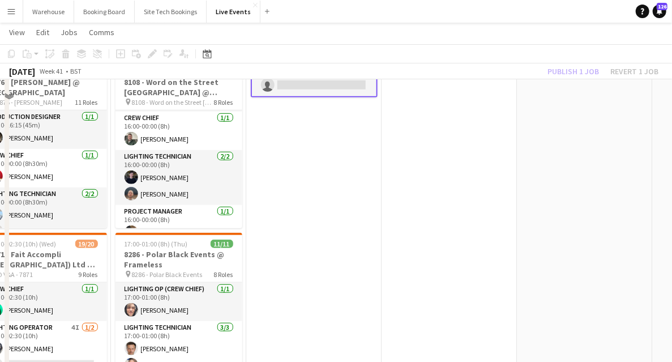
scroll to position [226, 0]
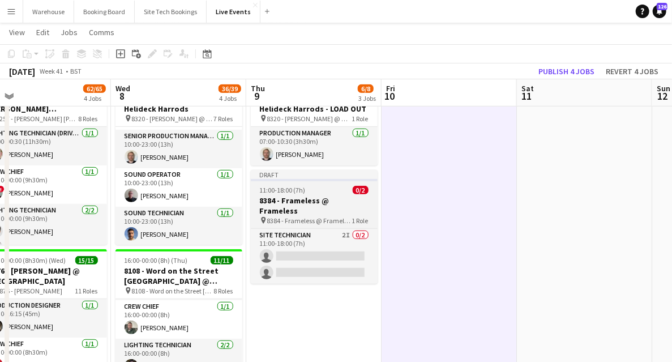
click at [324, 216] on span "8384 - Frameless @ Frameless" at bounding box center [309, 220] width 85 height 8
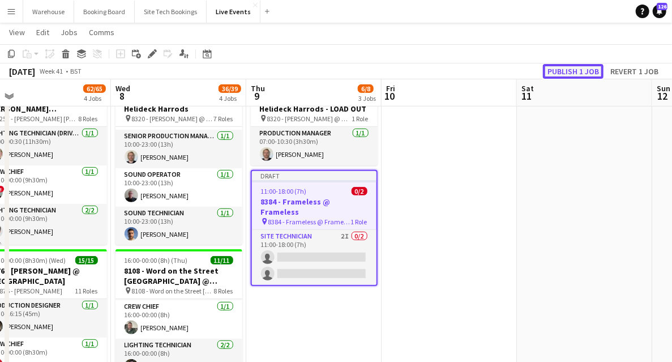
click at [555, 72] on button "Publish 1 job" at bounding box center [573, 71] width 61 height 15
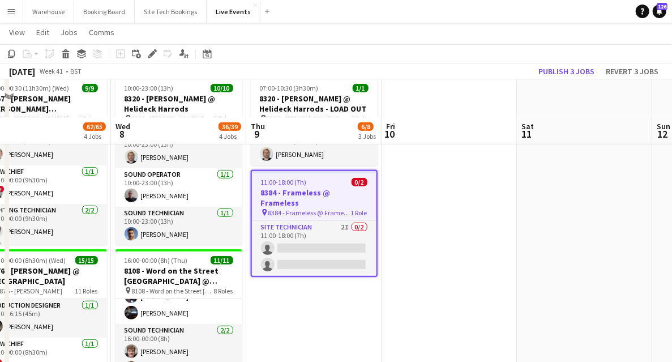
scroll to position [188, 0]
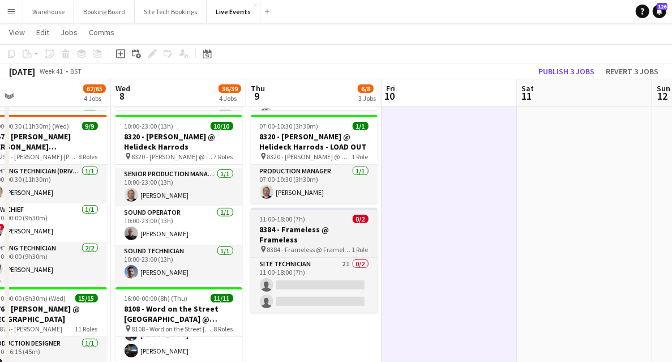
click at [334, 231] on h3 "8384 - Frameless @ Frameless" at bounding box center [314, 234] width 127 height 20
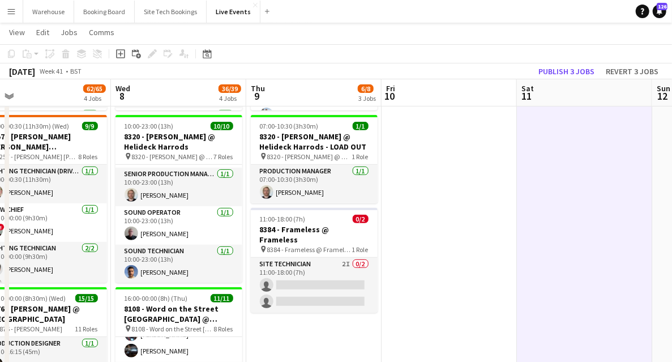
scroll to position [0, 294]
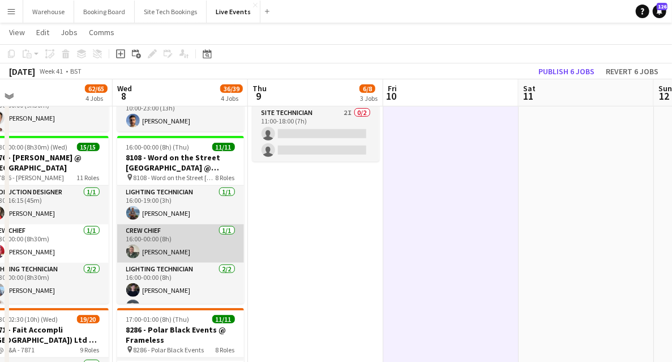
scroll to position [302, 0]
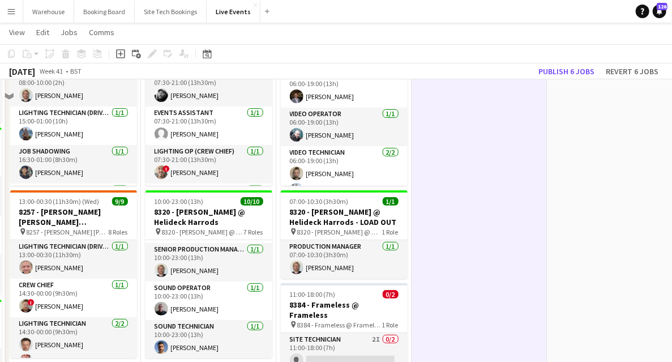
scroll to position [75, 0]
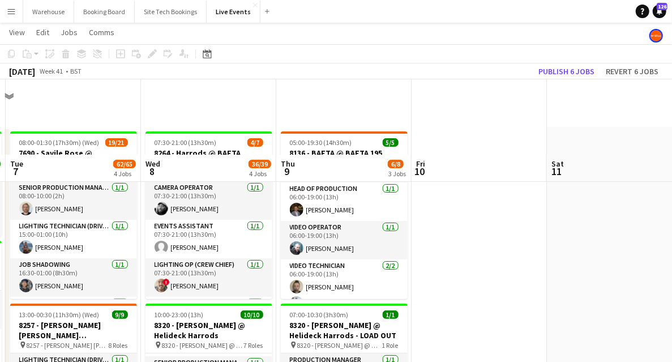
scroll to position [226, 0]
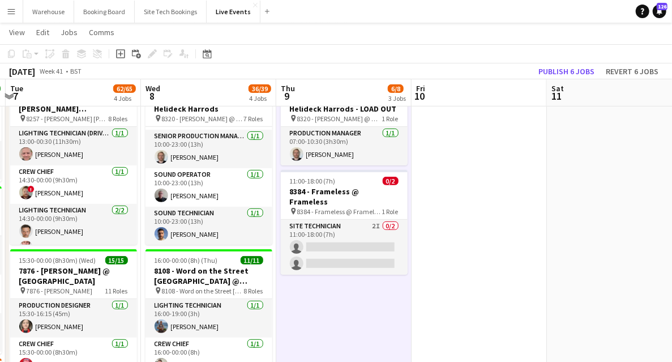
scroll to position [264, 0]
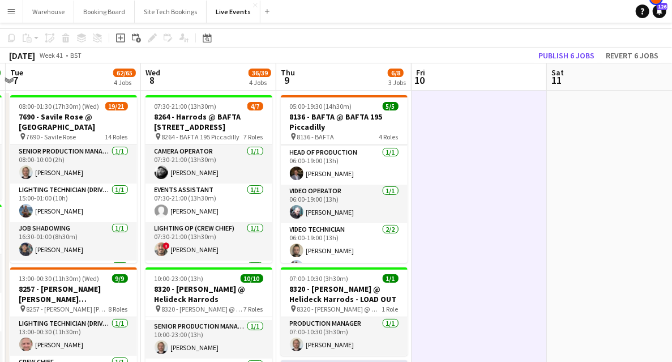
scroll to position [0, 0]
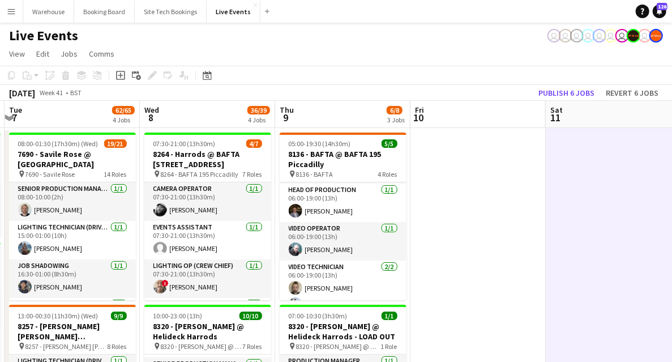
scroll to position [226, 0]
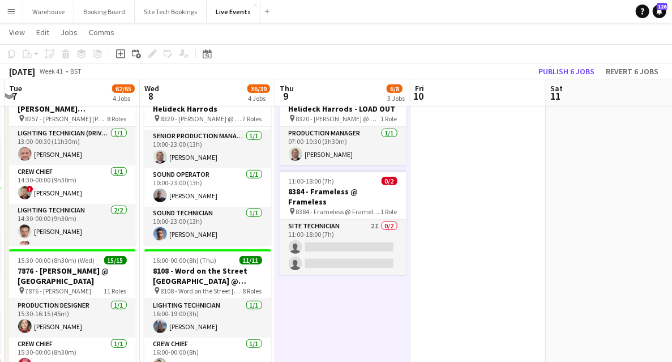
scroll to position [0, 0]
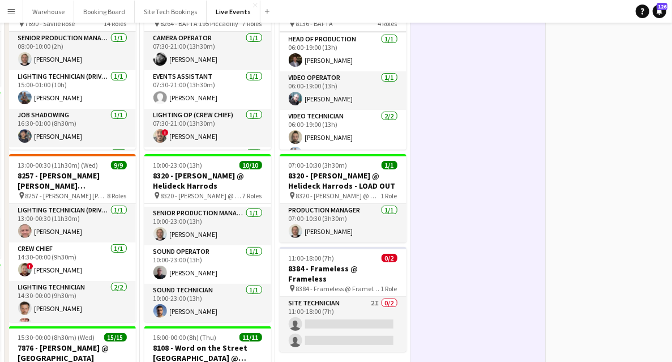
scroll to position [302, 0]
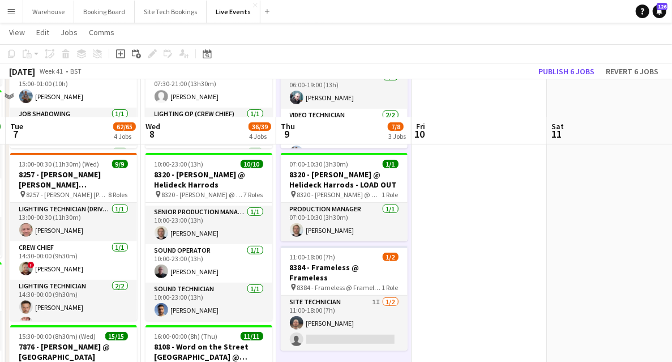
scroll to position [226, 0]
